Goal: Information Seeking & Learning: Learn about a topic

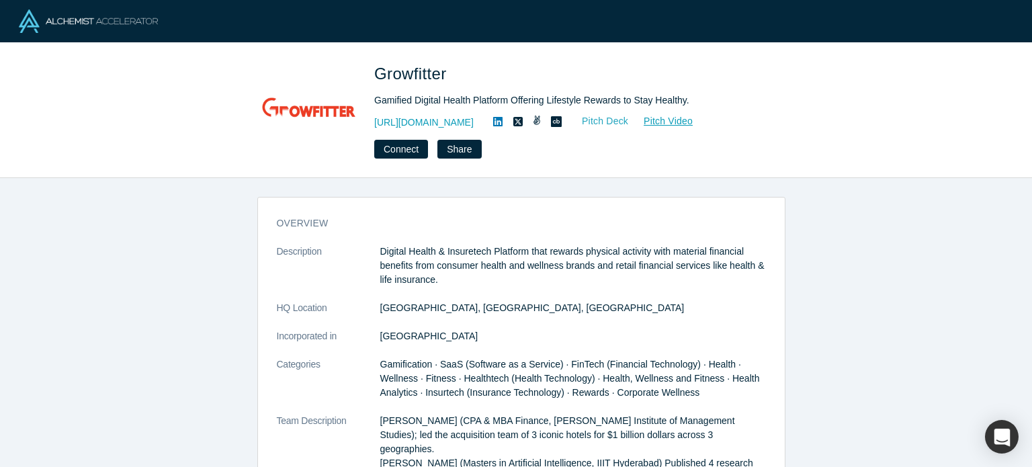
click at [629, 125] on link "Pitch Deck" at bounding box center [598, 121] width 62 height 15
click at [402, 148] on button "Connect" at bounding box center [401, 149] width 54 height 19
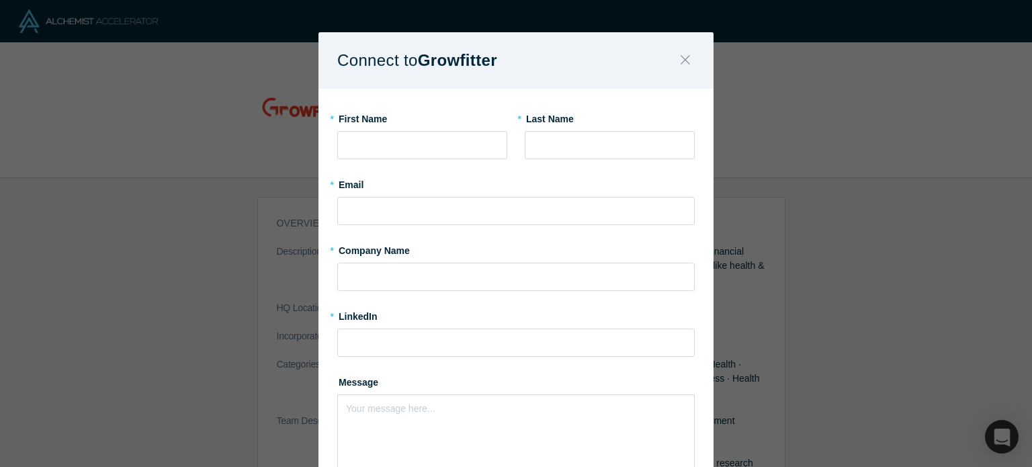
click at [674, 60] on button "Close" at bounding box center [685, 60] width 28 height 29
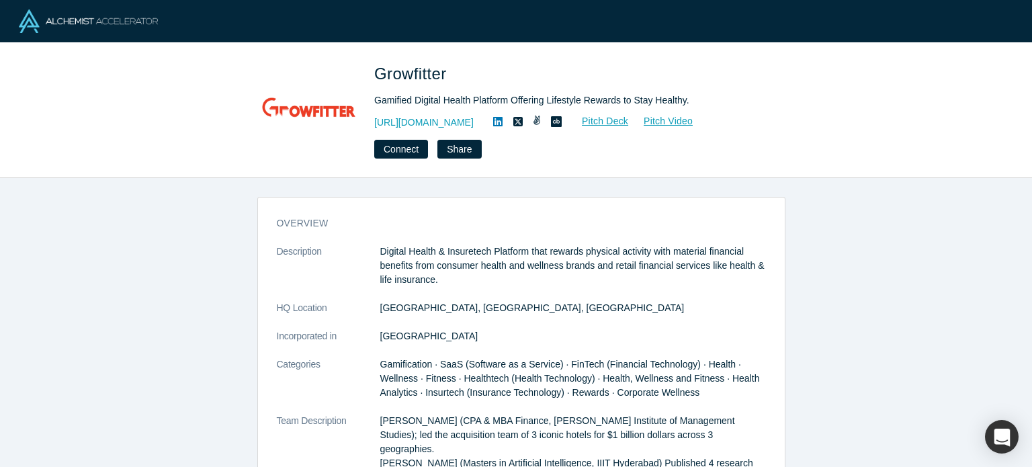
click at [503, 123] on icon at bounding box center [497, 121] width 9 height 11
click at [69, 229] on div "overview Description Digital Health & Insuretech Platform that rewards physical…" at bounding box center [521, 327] width 1042 height 299
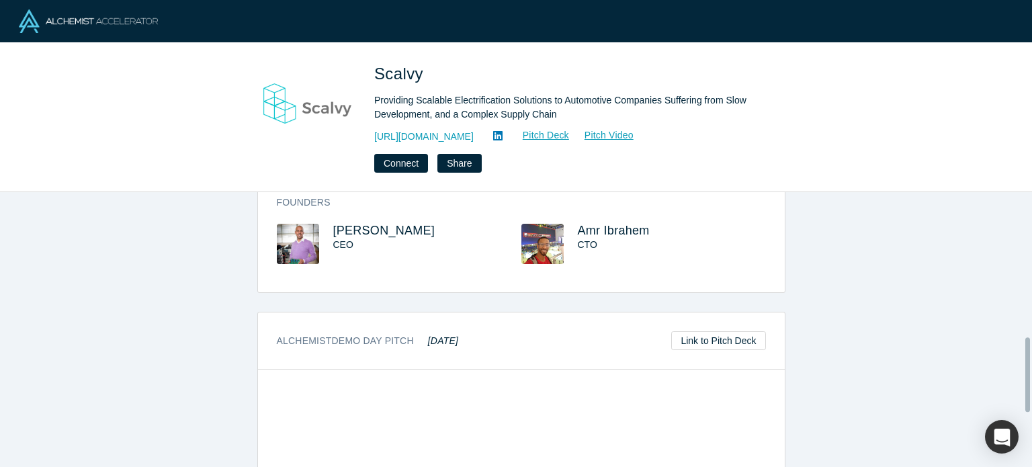
scroll to position [468, 0]
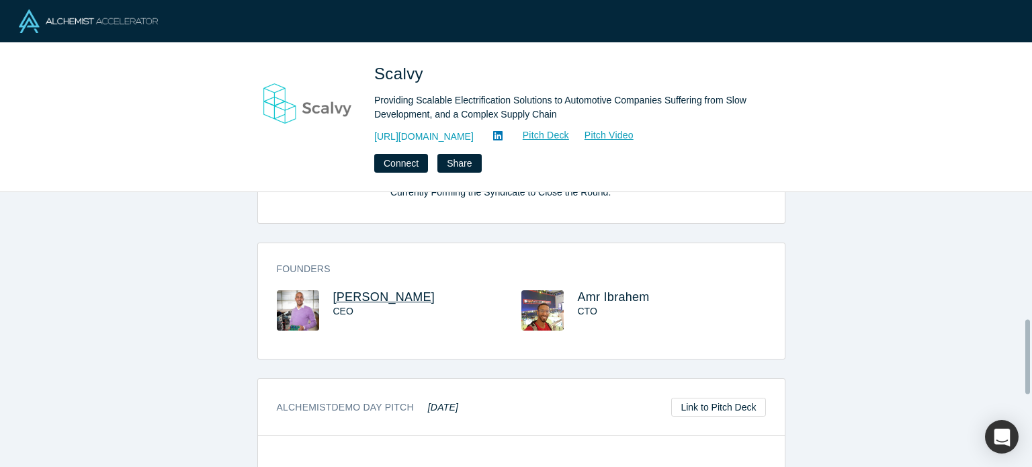
click at [381, 290] on span "[PERSON_NAME]" at bounding box center [384, 296] width 102 height 13
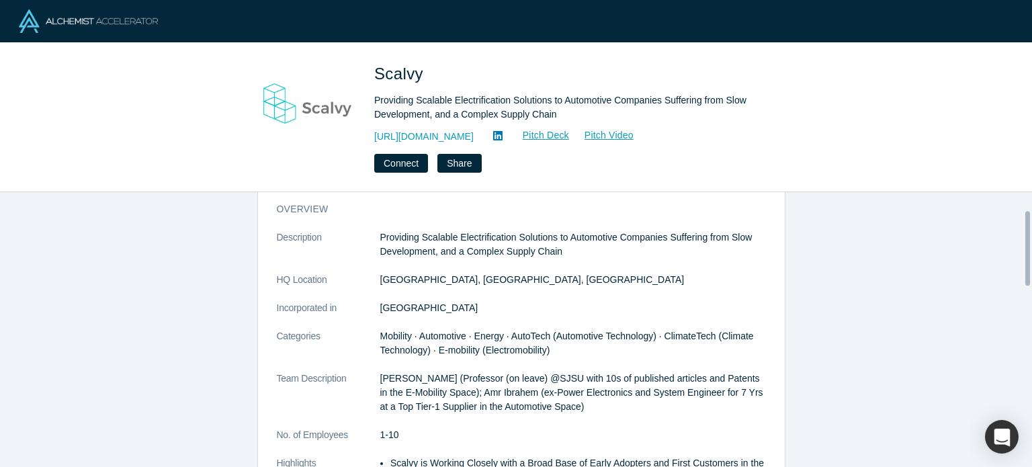
scroll to position [0, 0]
